Goal: Transaction & Acquisition: Purchase product/service

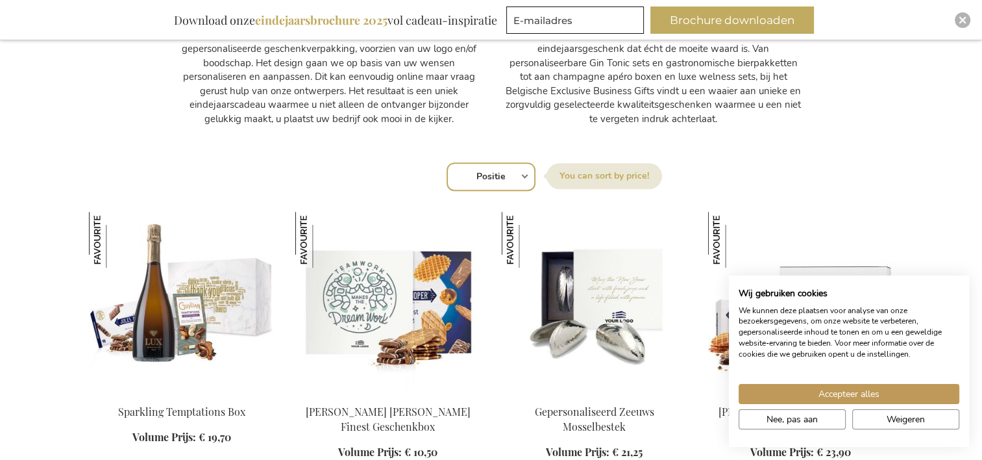
scroll to position [779, 0]
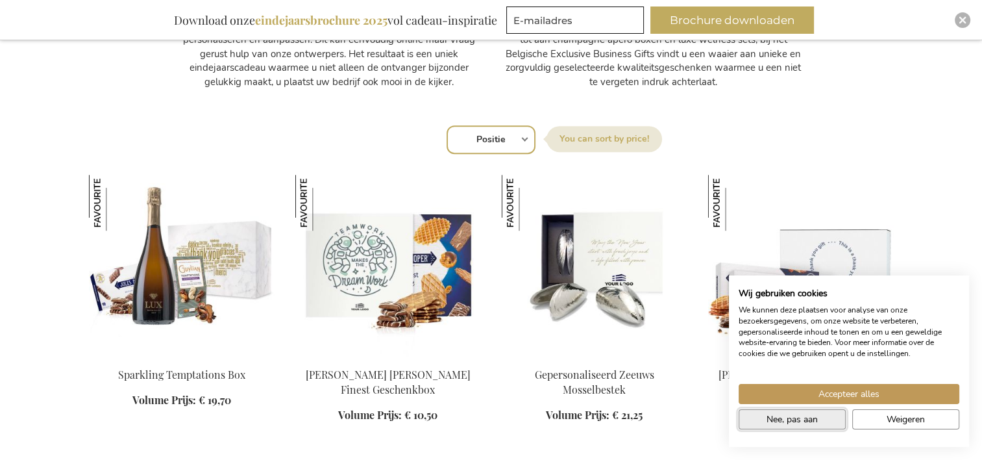
click at [809, 420] on span "Nee, pas aan" at bounding box center [792, 419] width 51 height 14
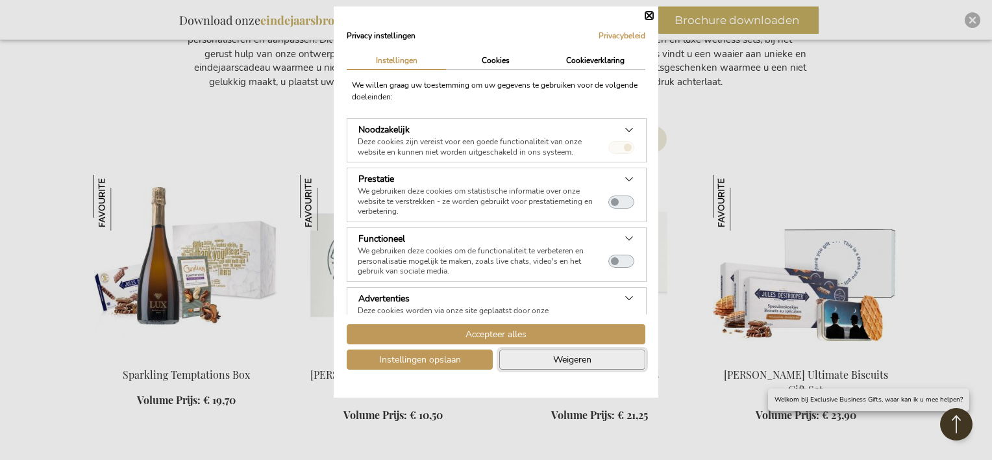
click at [566, 358] on span "Weigeren" at bounding box center [572, 359] width 38 height 14
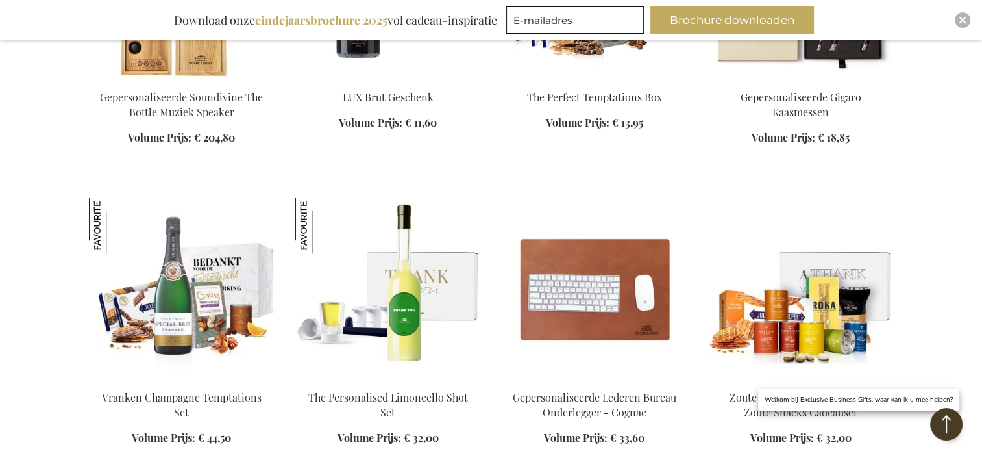
scroll to position [1363, 0]
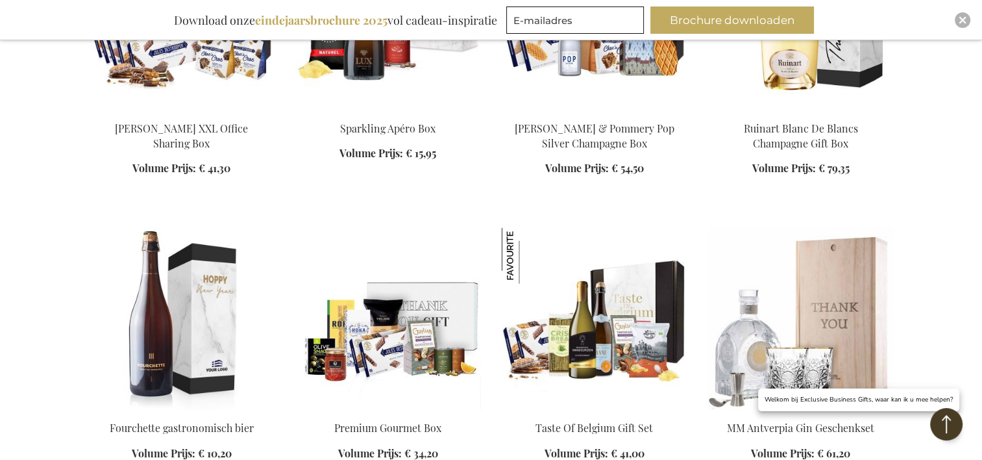
scroll to position [2596, 0]
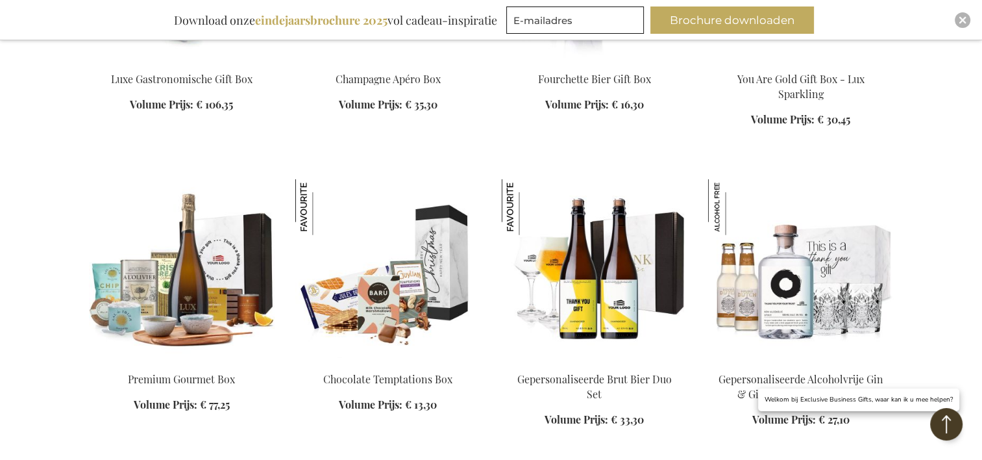
scroll to position [3180, 0]
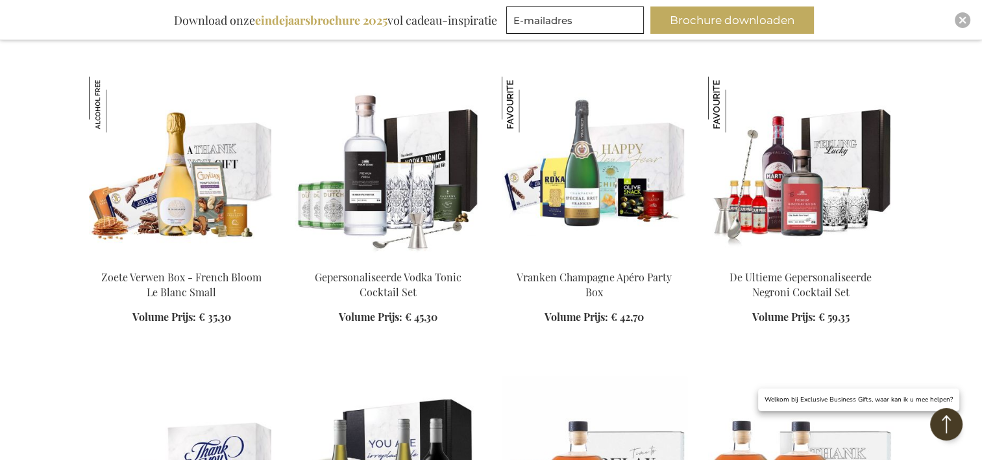
scroll to position [3570, 0]
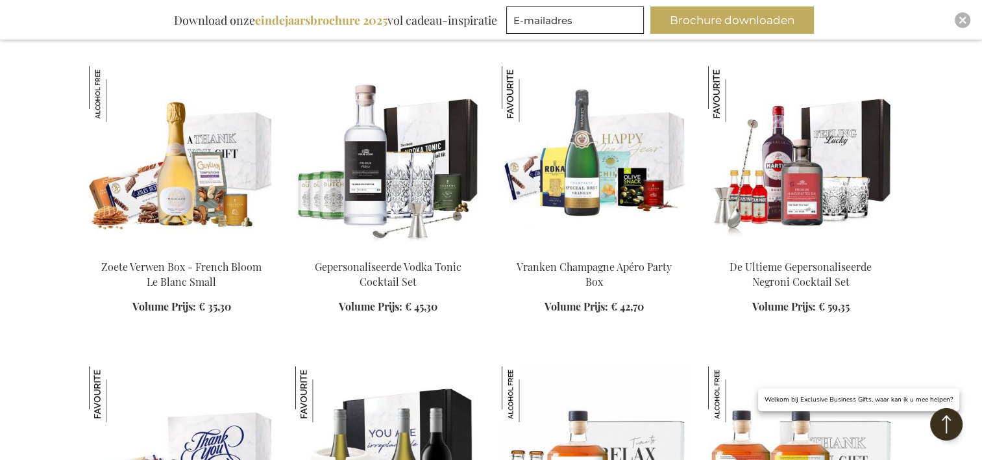
click at [951, 428] on button "Back to Top" at bounding box center [946, 424] width 32 height 32
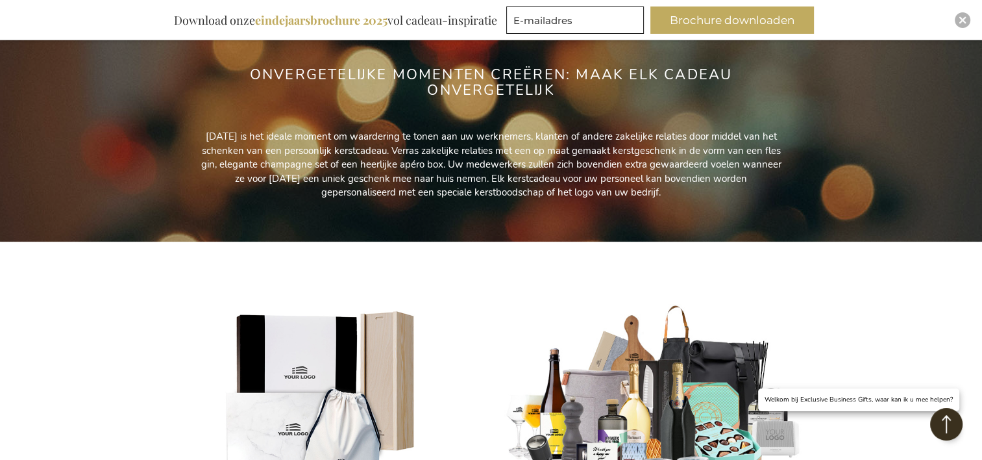
scroll to position [0, 0]
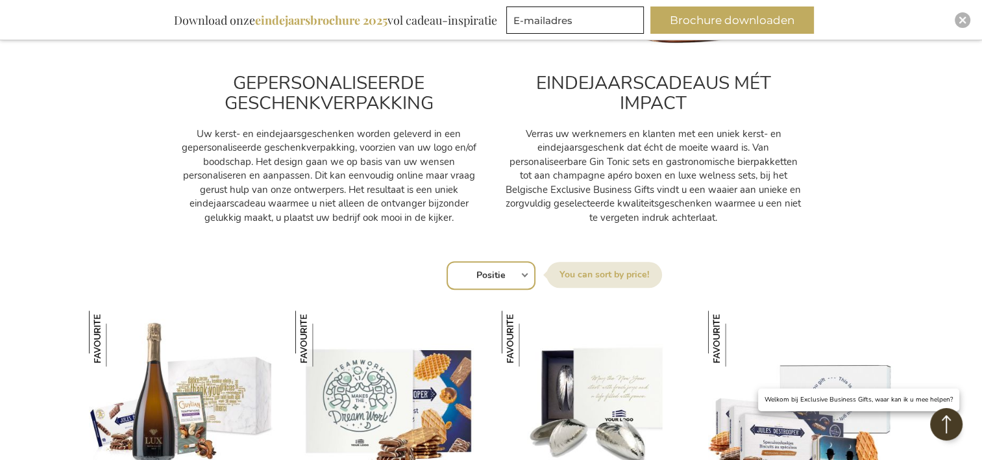
scroll to position [649, 0]
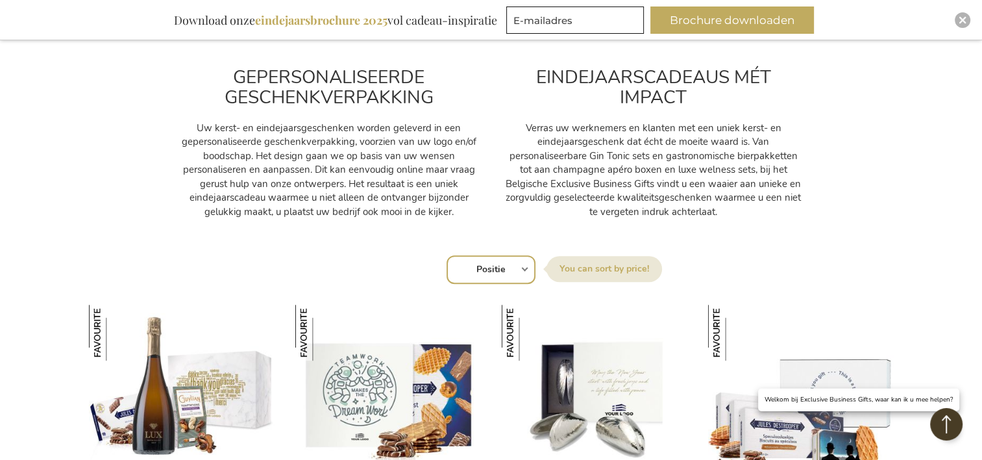
click at [519, 268] on select "Positie Best Sellers Meest bekeken Nieuw Biggest Saving Price: low to high Pric…" at bounding box center [491, 269] width 89 height 29
select select "price_asc"
click at [447, 255] on select "Positie Best Sellers Meest bekeken Nieuw Biggest Saving Price: low to high Pric…" at bounding box center [491, 269] width 89 height 29
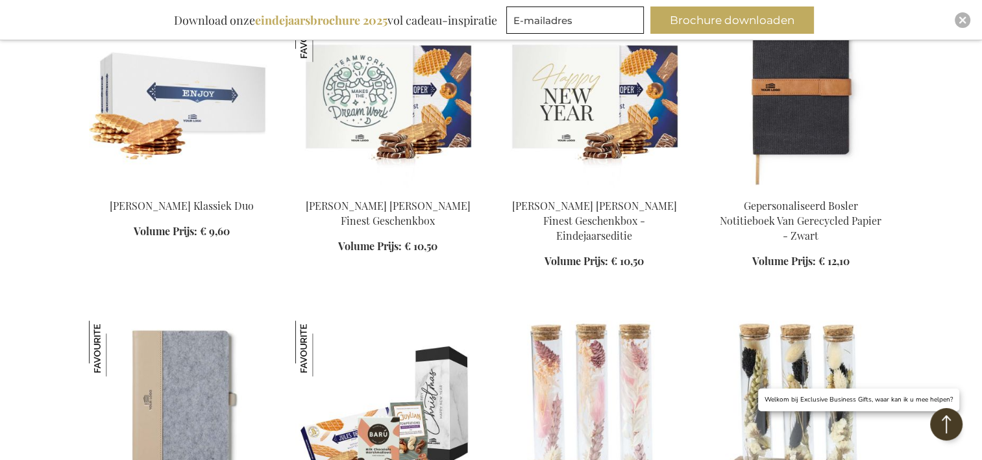
scroll to position [1558, 0]
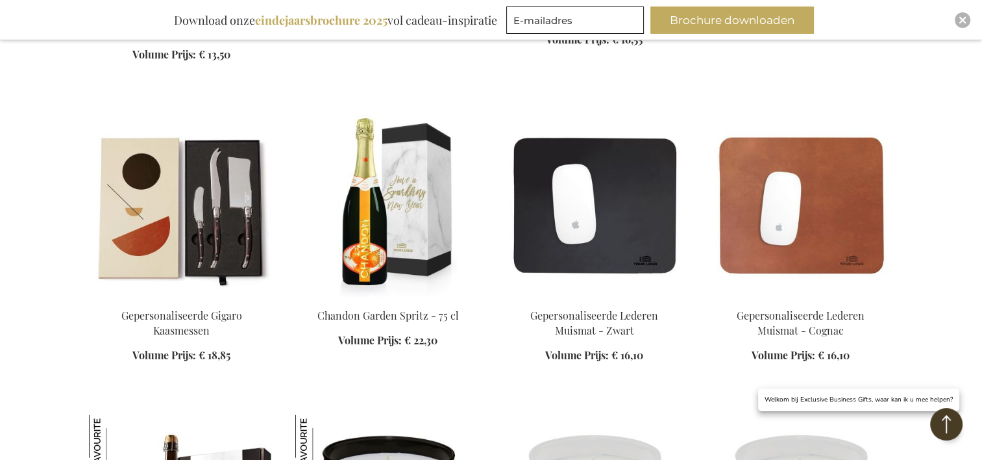
scroll to position [2596, 0]
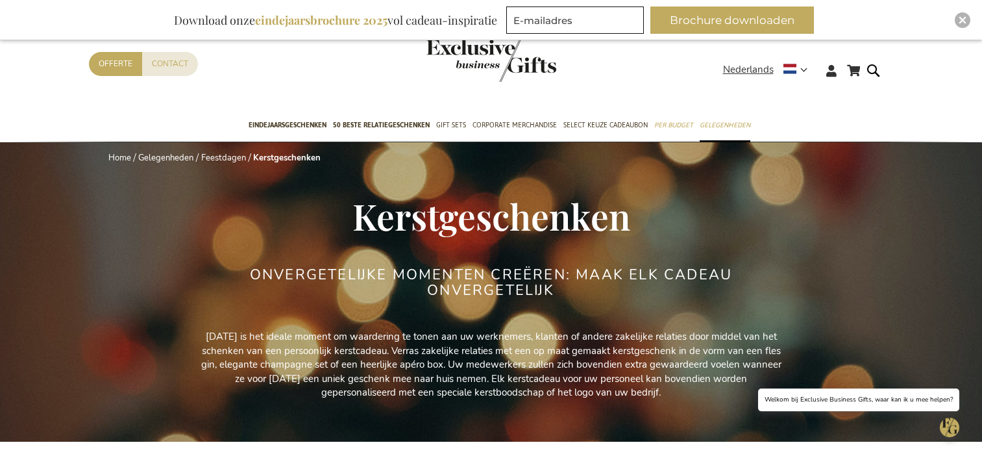
select select "price_asc"
